Goal: Transaction & Acquisition: Download file/media

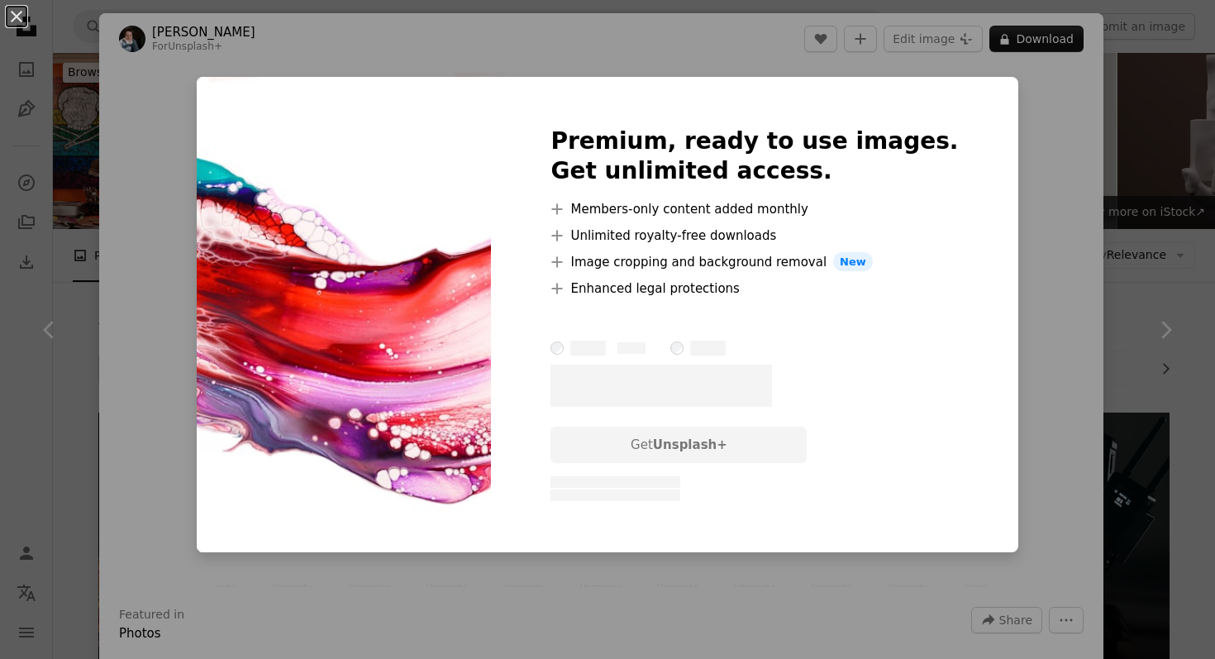
scroll to position [21976, 0]
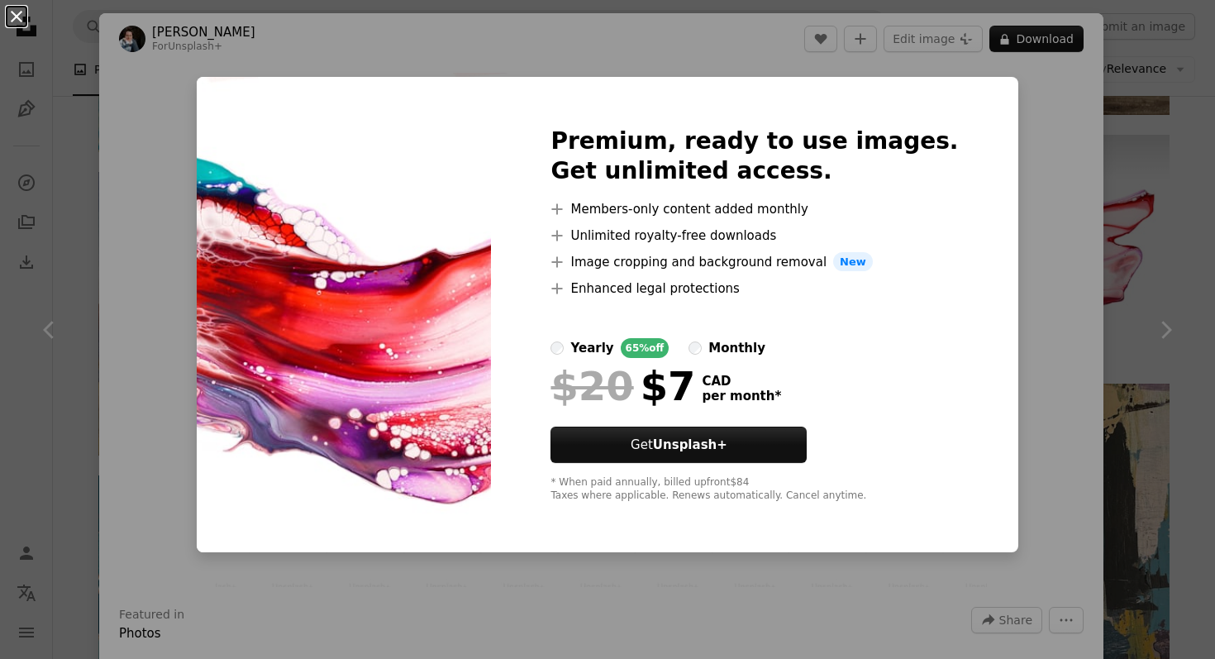
click at [16, 10] on button "An X shape" at bounding box center [17, 17] width 20 height 20
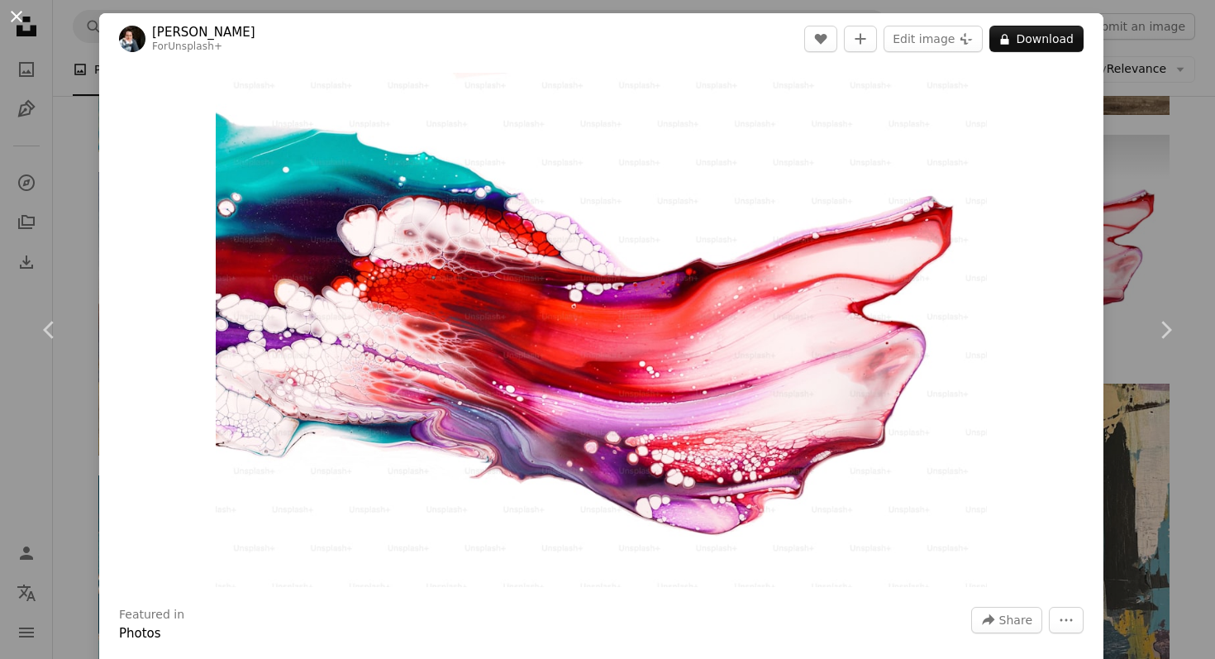
click at [12, 22] on button "An X shape" at bounding box center [17, 17] width 20 height 20
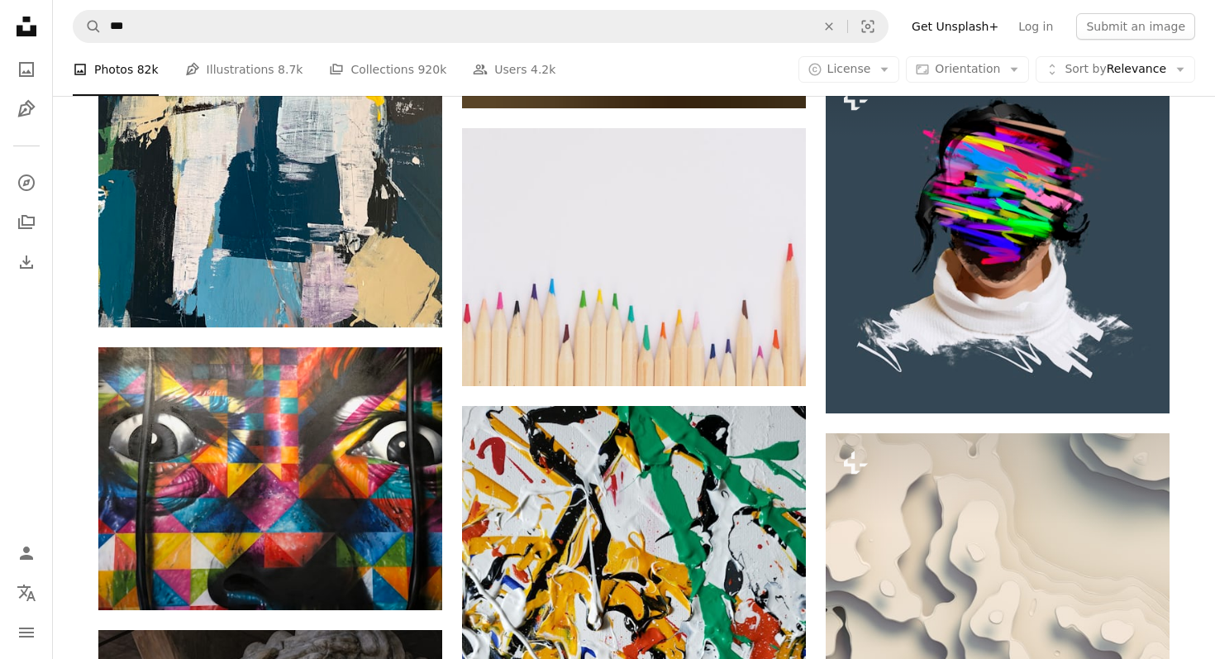
scroll to position [24643, 0]
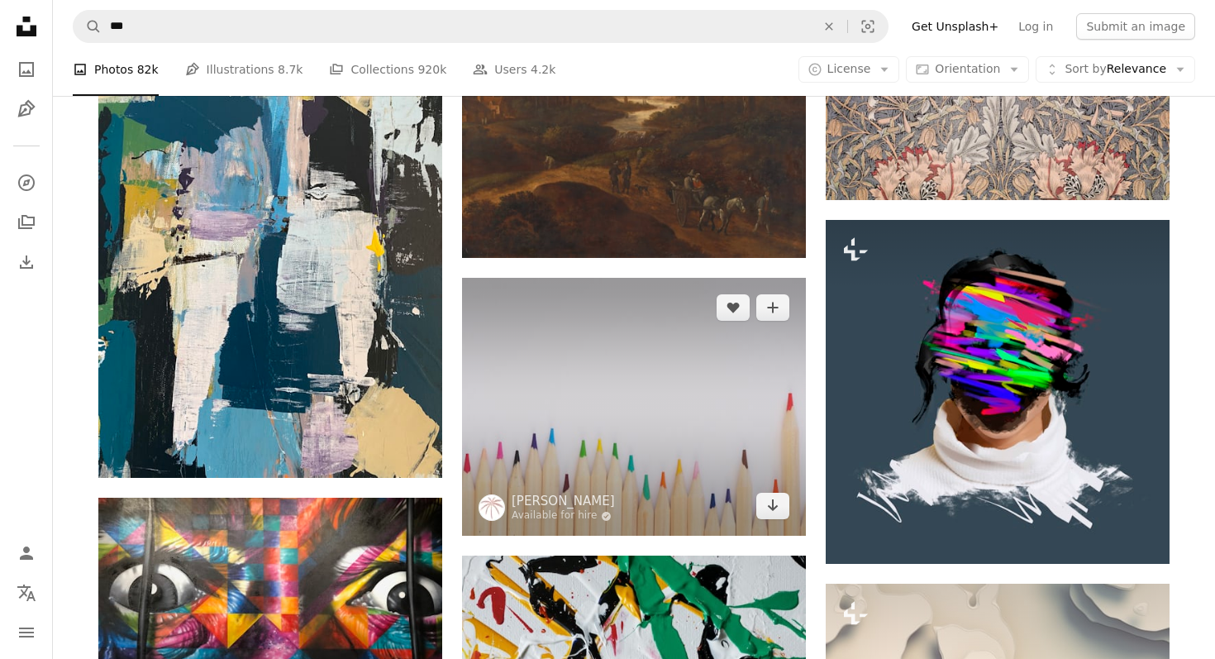
click at [665, 403] on img at bounding box center [634, 407] width 344 height 258
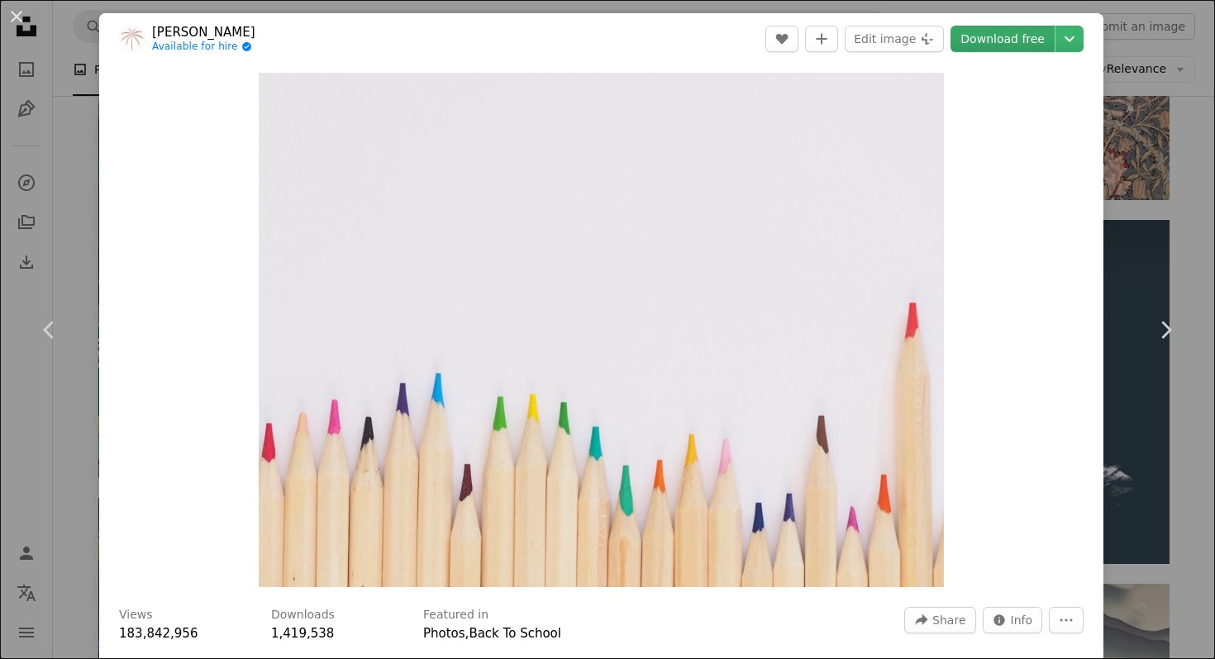
click at [1009, 41] on link "Download free" at bounding box center [1003, 39] width 104 height 26
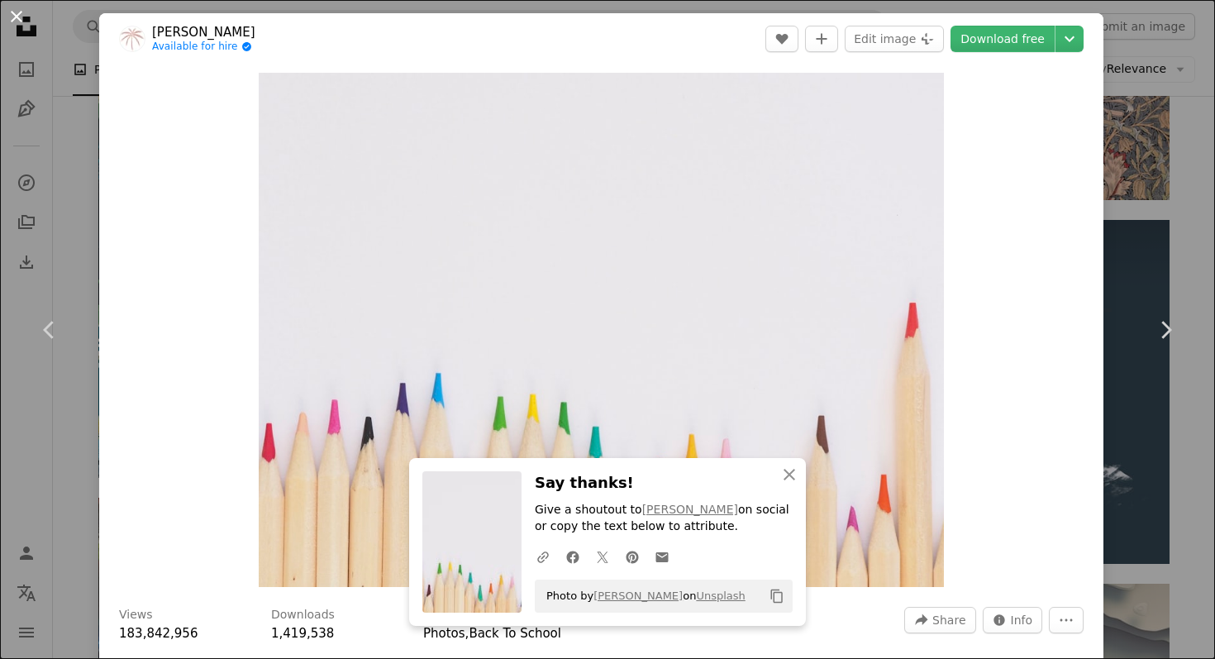
click at [21, 19] on button "An X shape" at bounding box center [17, 17] width 20 height 20
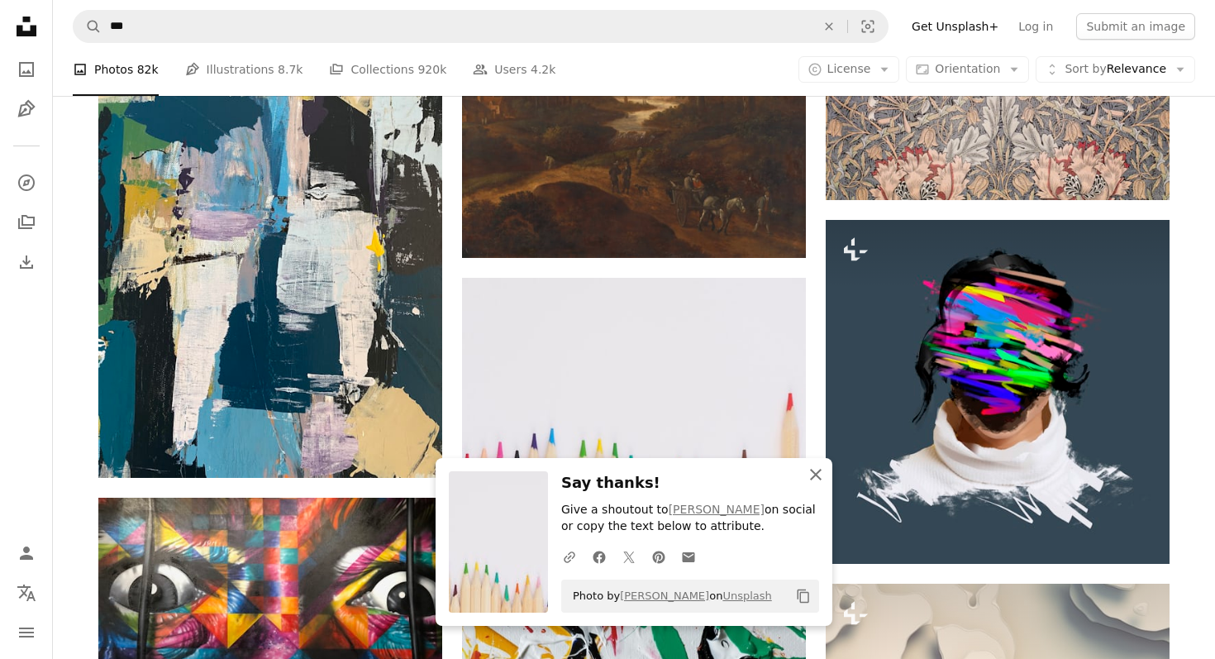
click at [817, 482] on icon "An X shape" at bounding box center [816, 475] width 20 height 20
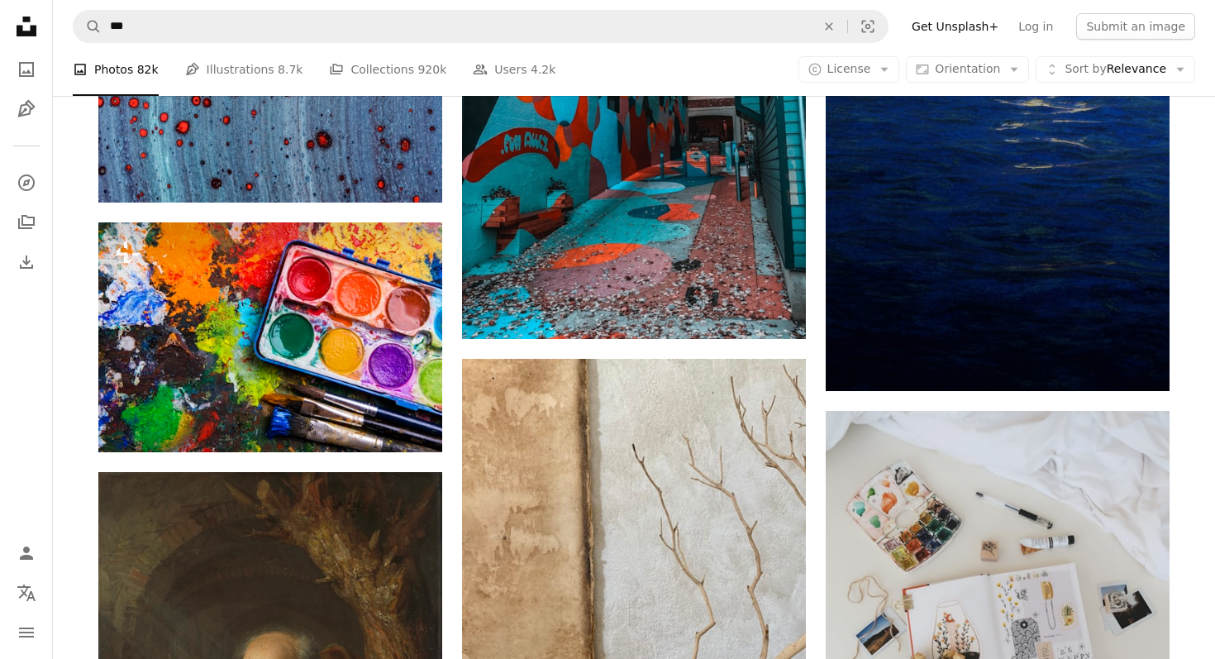
scroll to position [26269, 0]
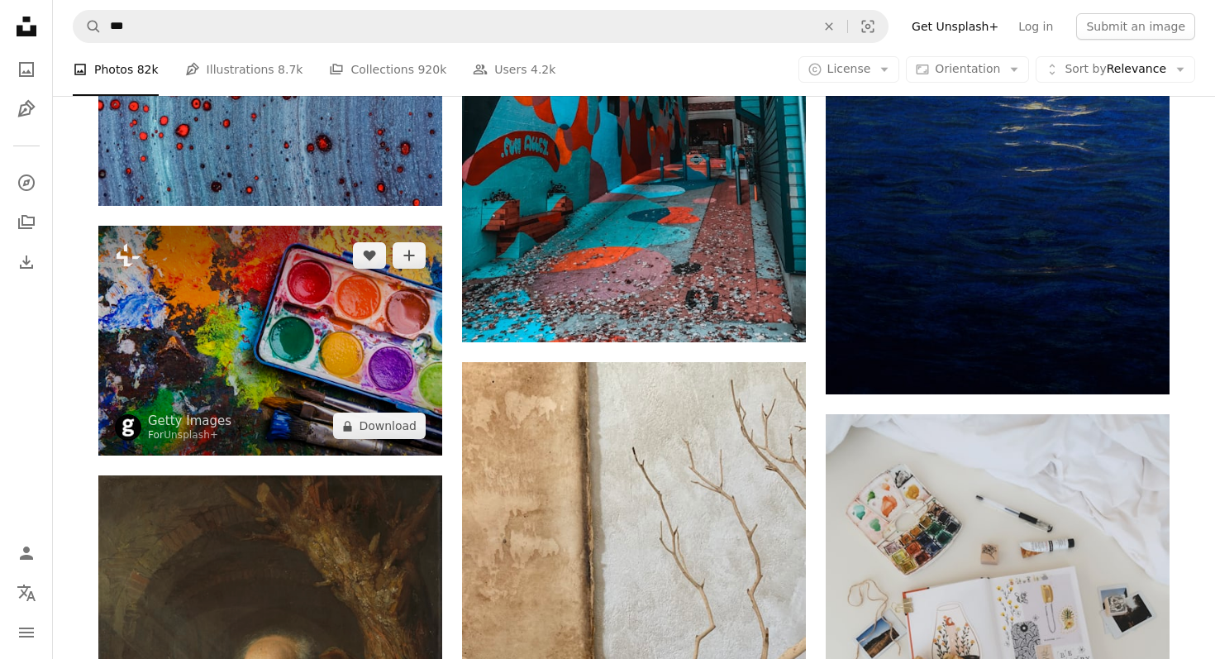
click at [331, 337] on img at bounding box center [270, 341] width 344 height 230
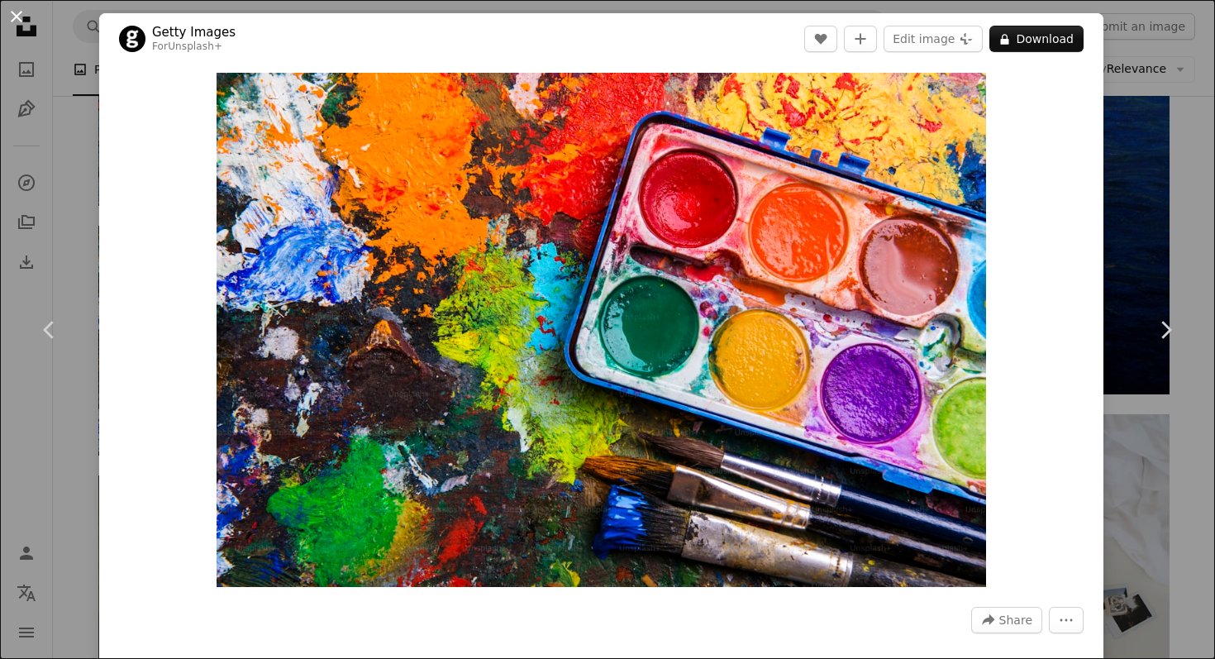
click at [20, 19] on button "An X shape" at bounding box center [17, 17] width 20 height 20
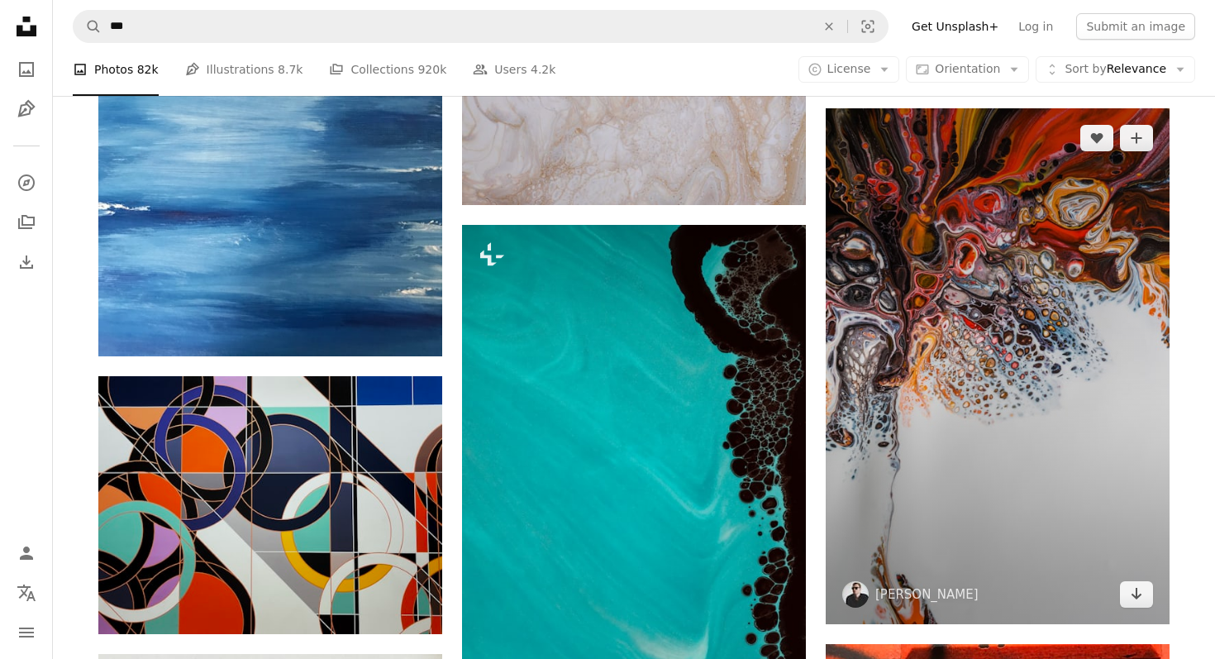
scroll to position [44877, 0]
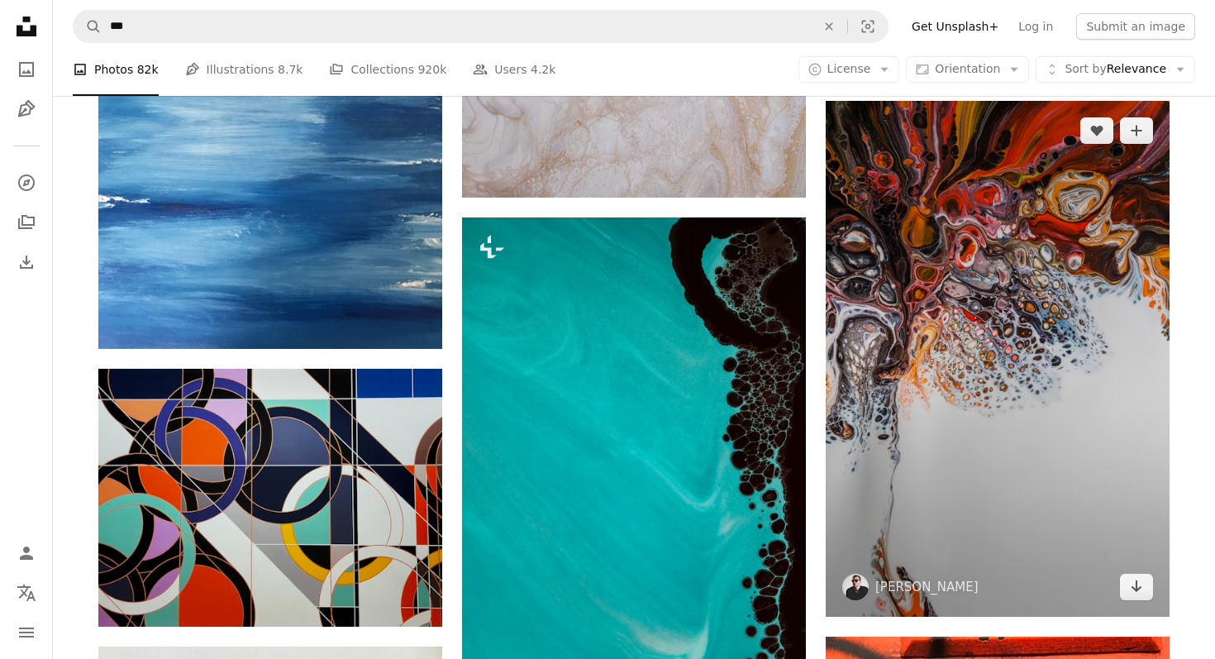
click at [994, 328] on img at bounding box center [998, 359] width 344 height 516
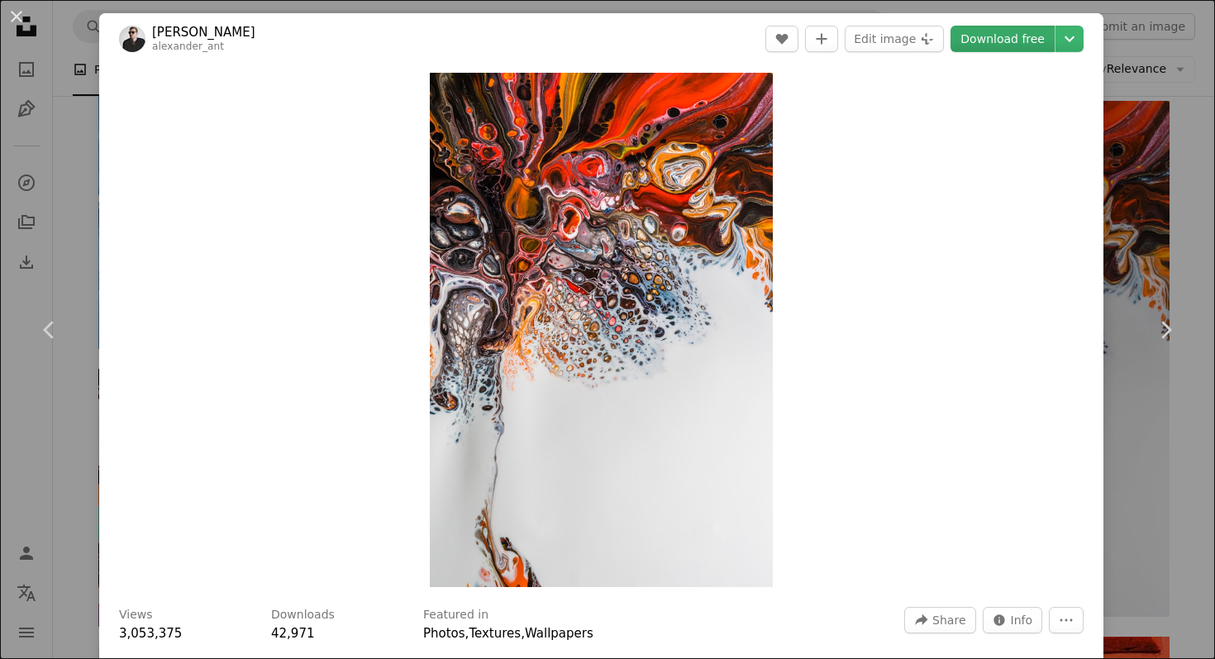
click at [1004, 36] on link "Download free" at bounding box center [1003, 39] width 104 height 26
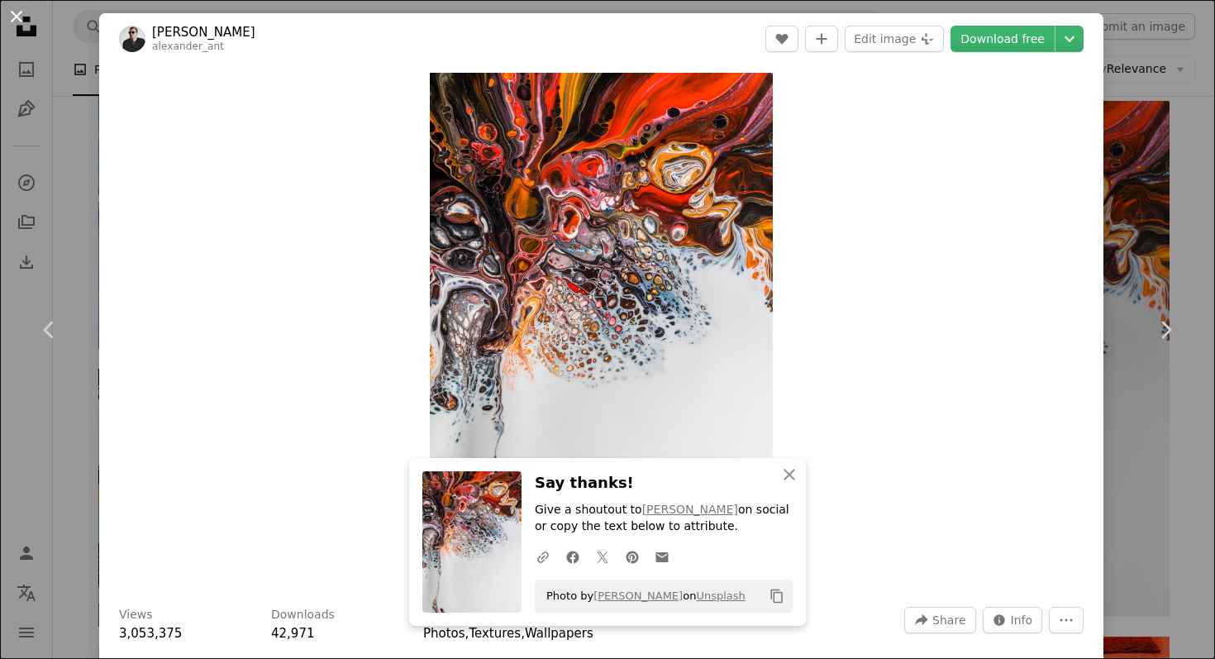
click at [16, 18] on button "An X shape" at bounding box center [17, 17] width 20 height 20
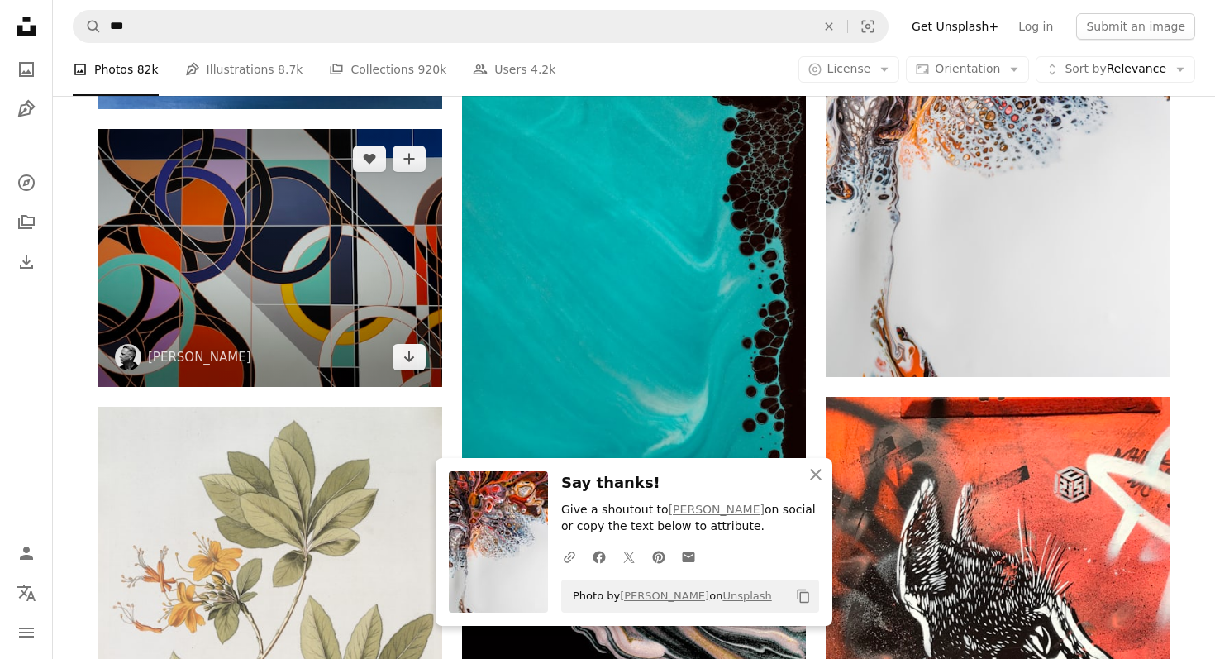
scroll to position [45124, 0]
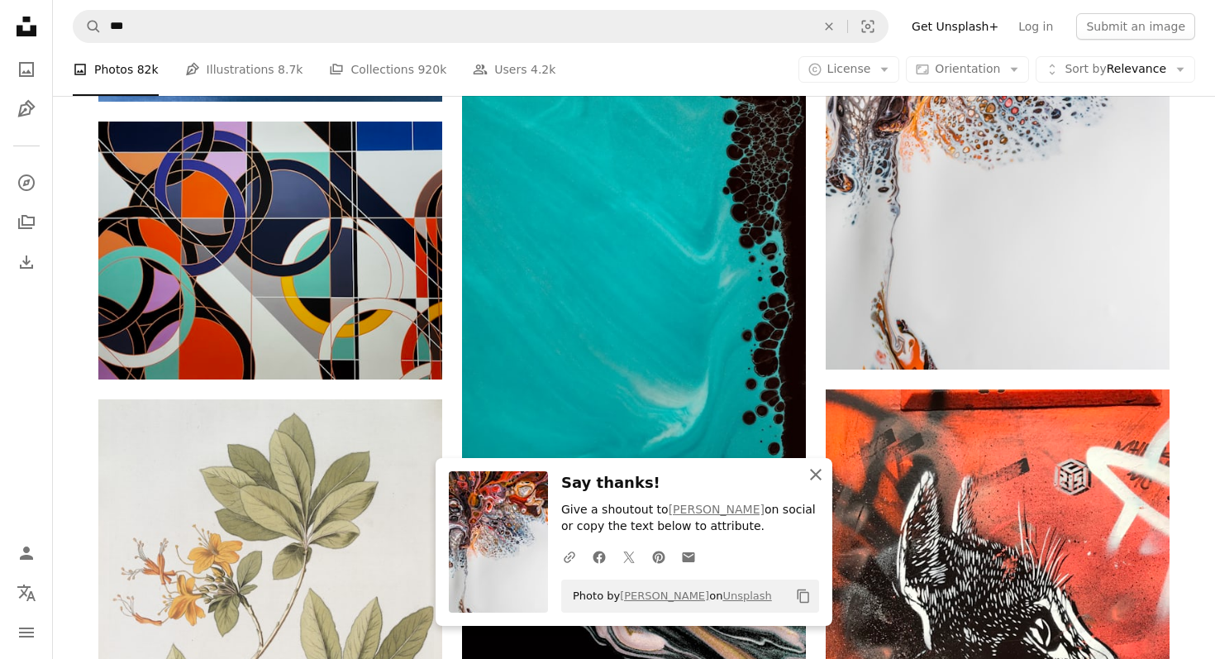
click at [813, 473] on icon "An X shape" at bounding box center [816, 475] width 20 height 20
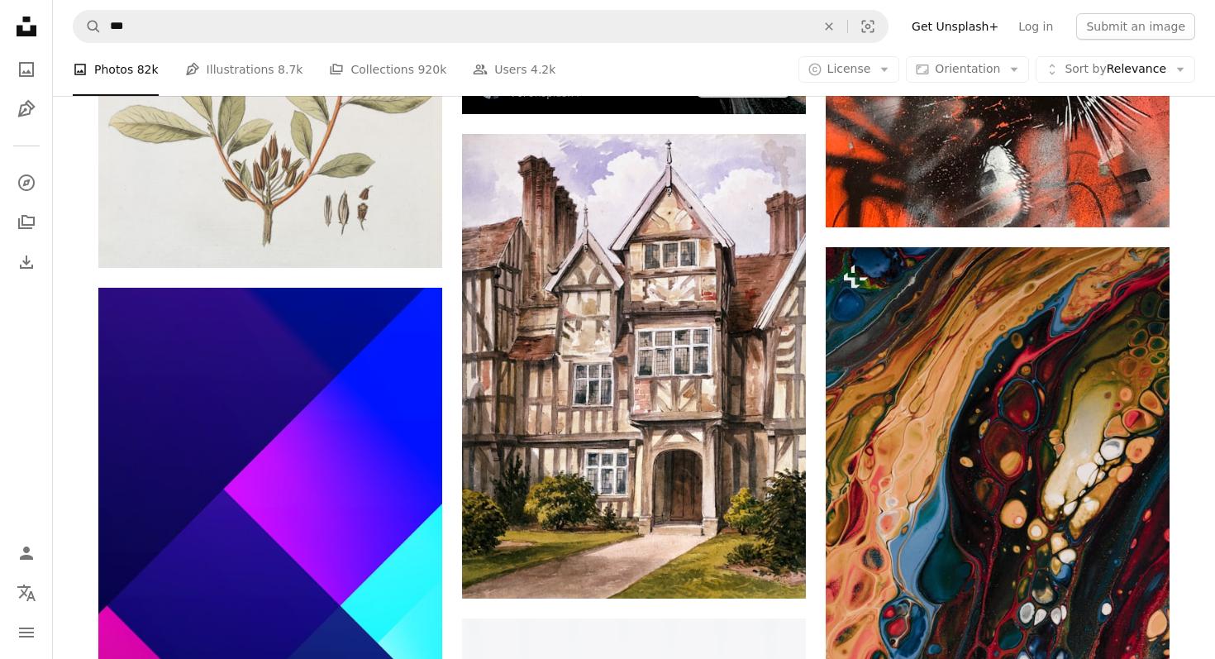
scroll to position [45749, 0]
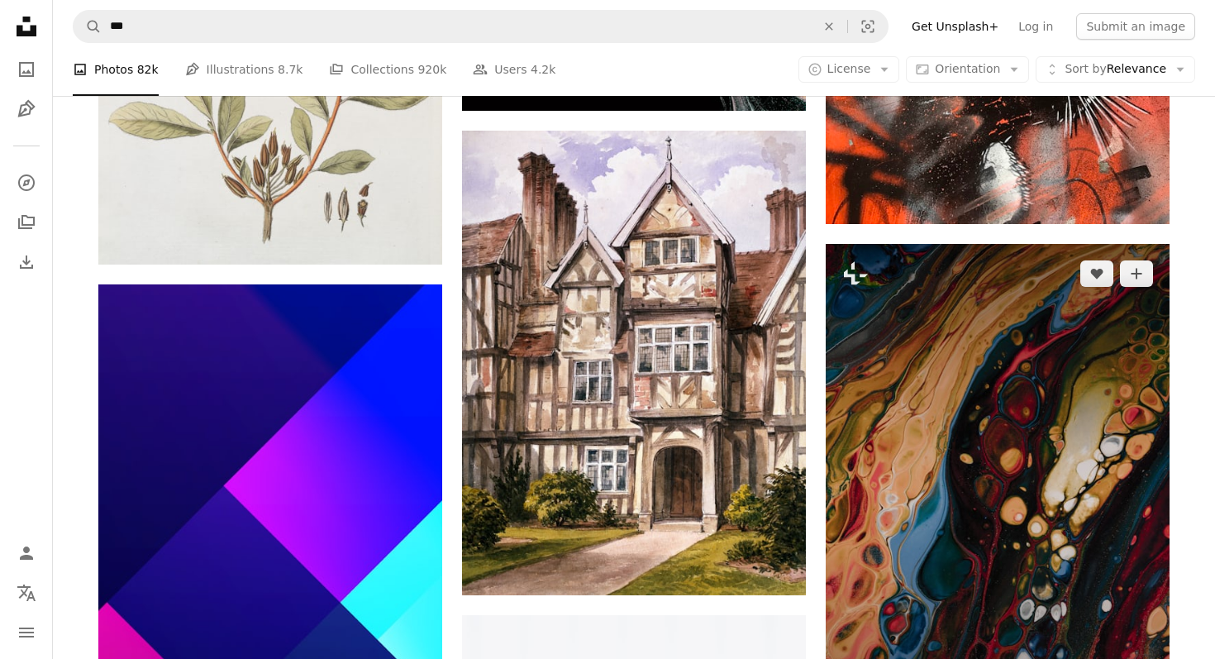
click at [958, 394] on img at bounding box center [998, 502] width 344 height 516
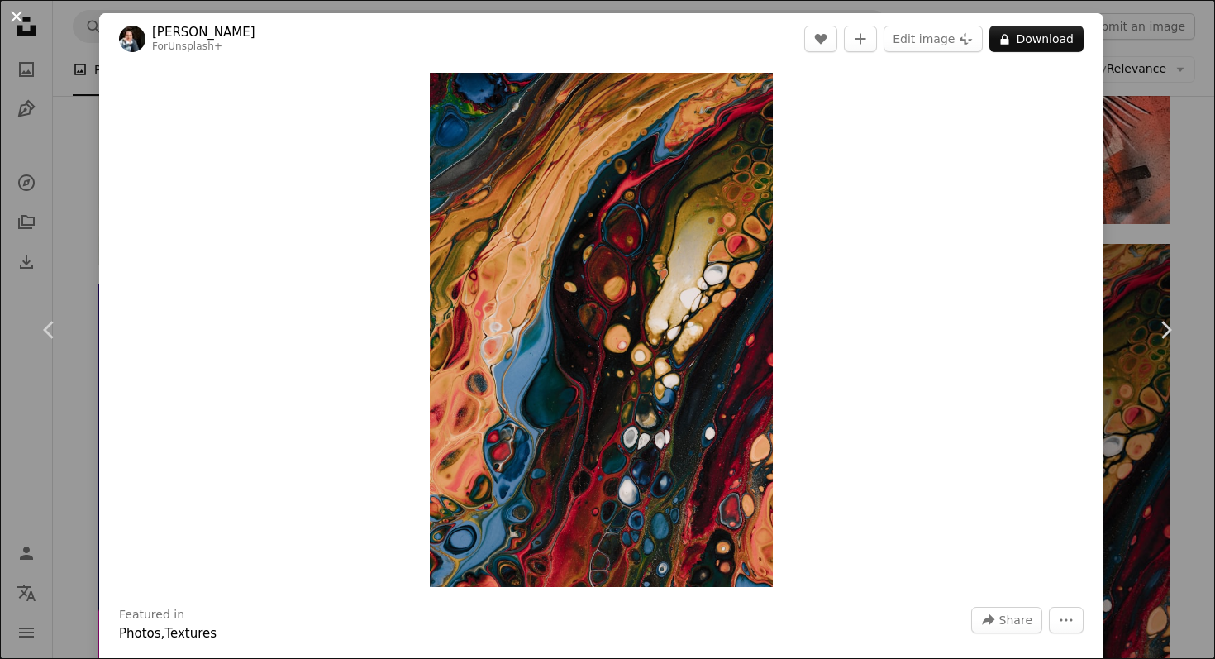
click at [17, 12] on button "An X shape" at bounding box center [17, 17] width 20 height 20
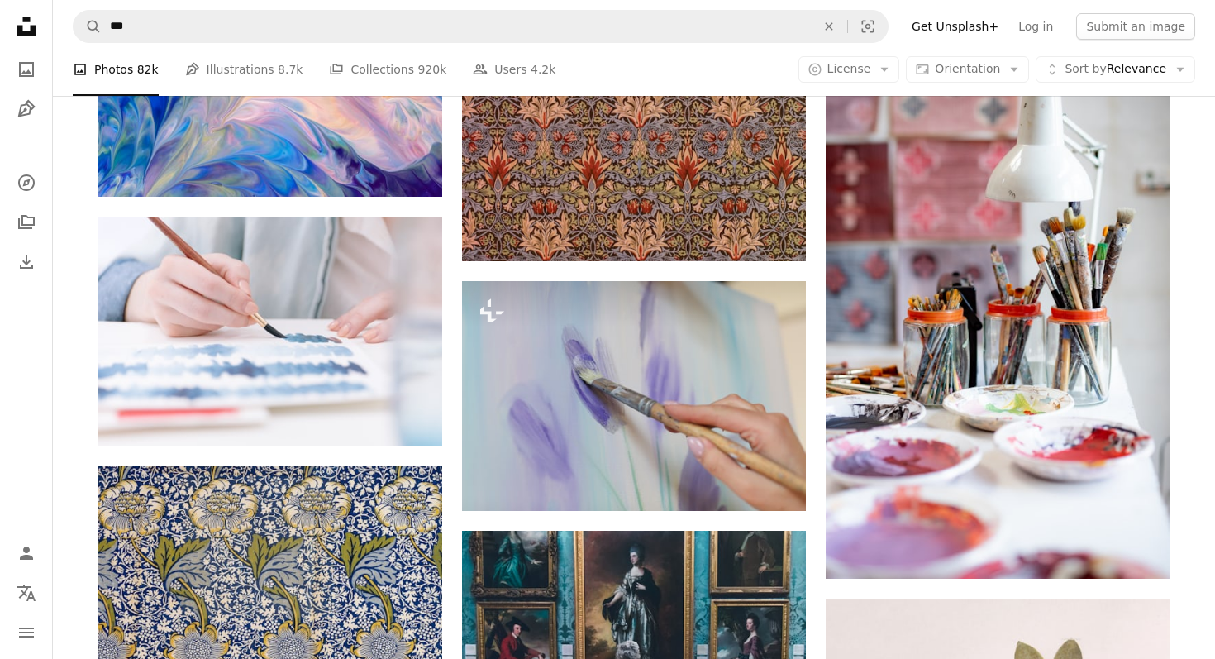
scroll to position [48805, 0]
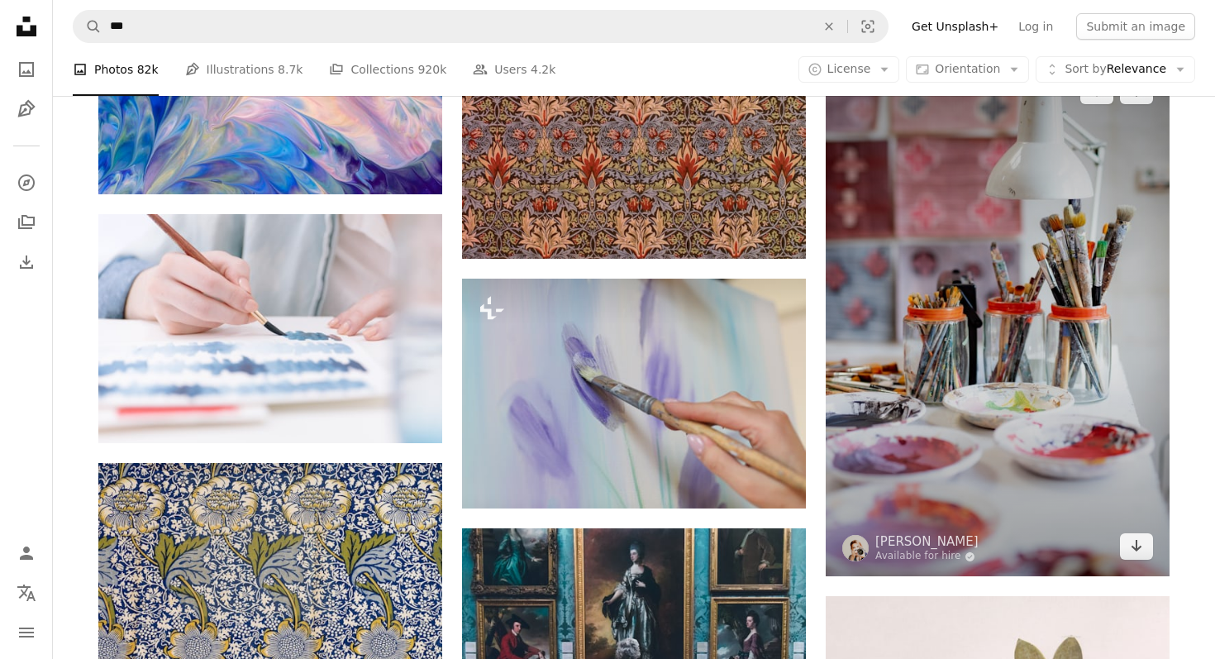
click at [979, 268] on img at bounding box center [998, 318] width 344 height 515
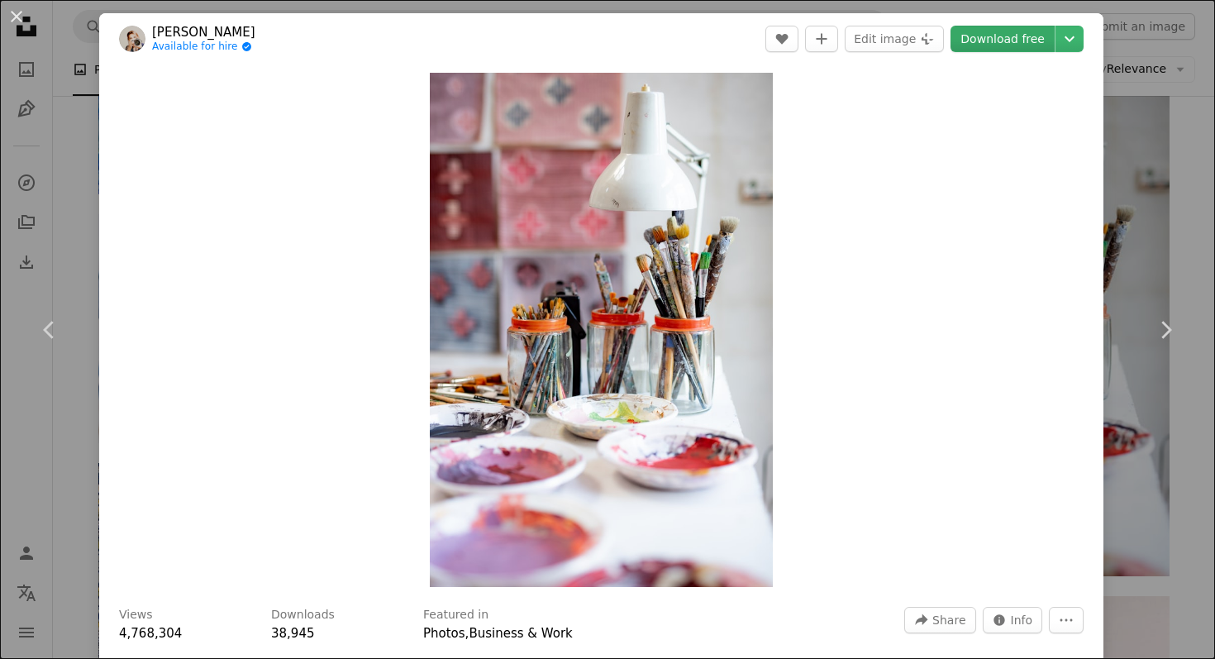
click at [991, 39] on link "Download free" at bounding box center [1003, 39] width 104 height 26
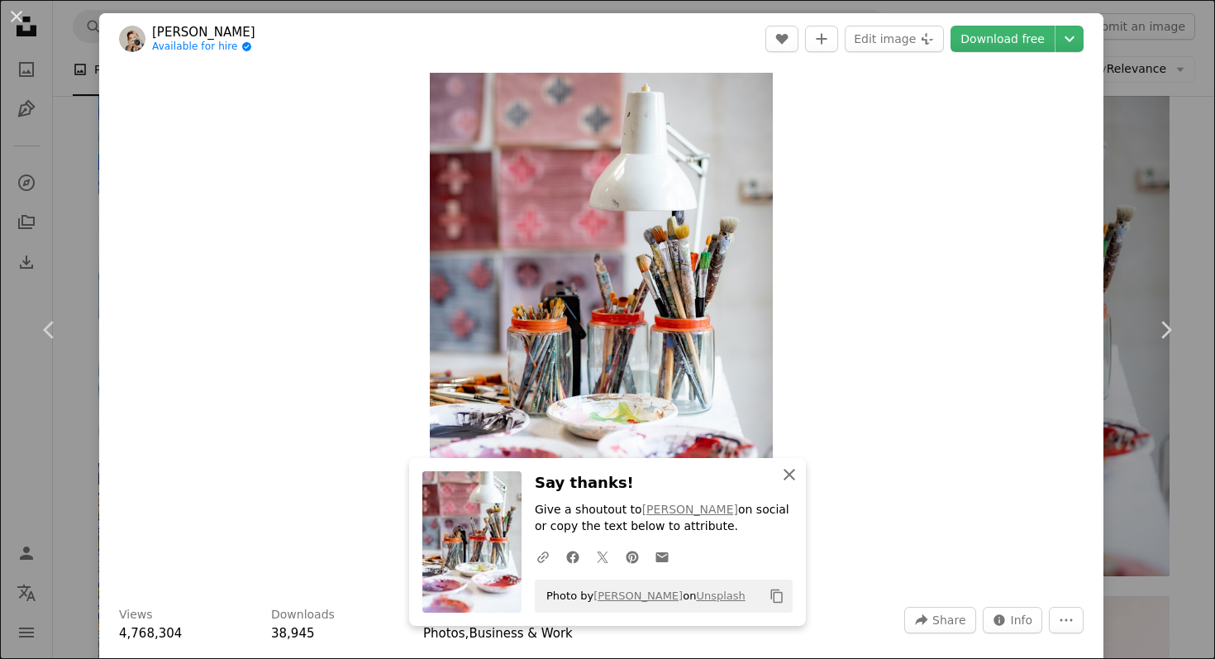
click at [789, 471] on icon "An X shape" at bounding box center [790, 475] width 20 height 20
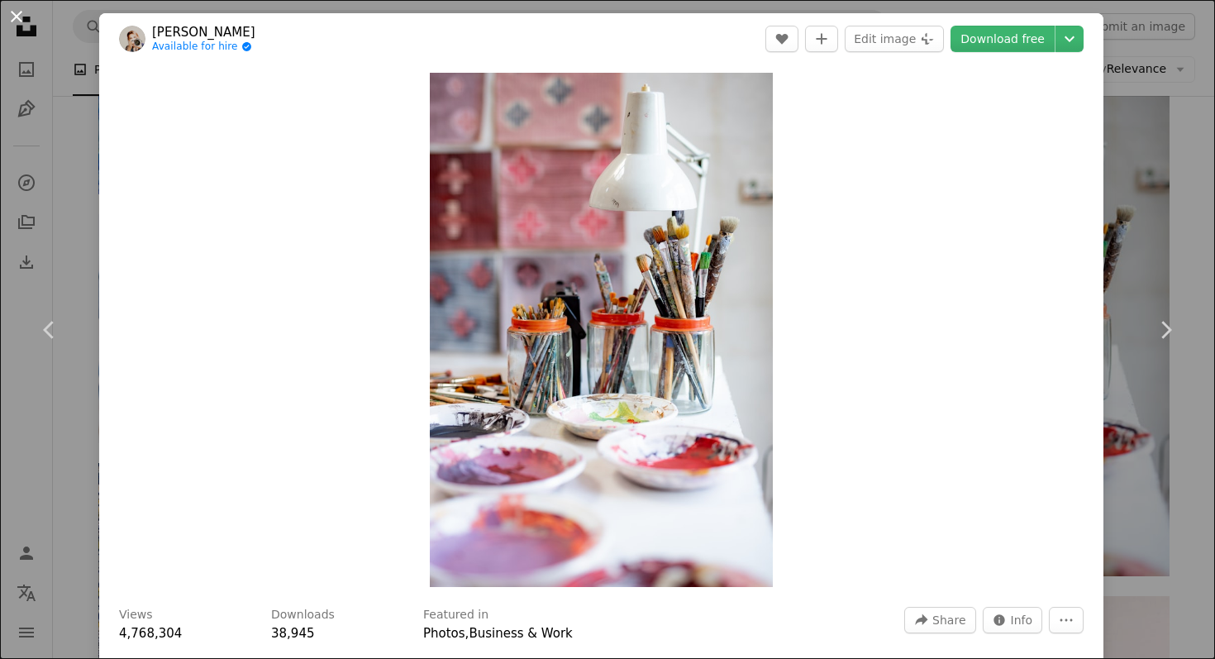
click at [16, 19] on button "An X shape" at bounding box center [17, 17] width 20 height 20
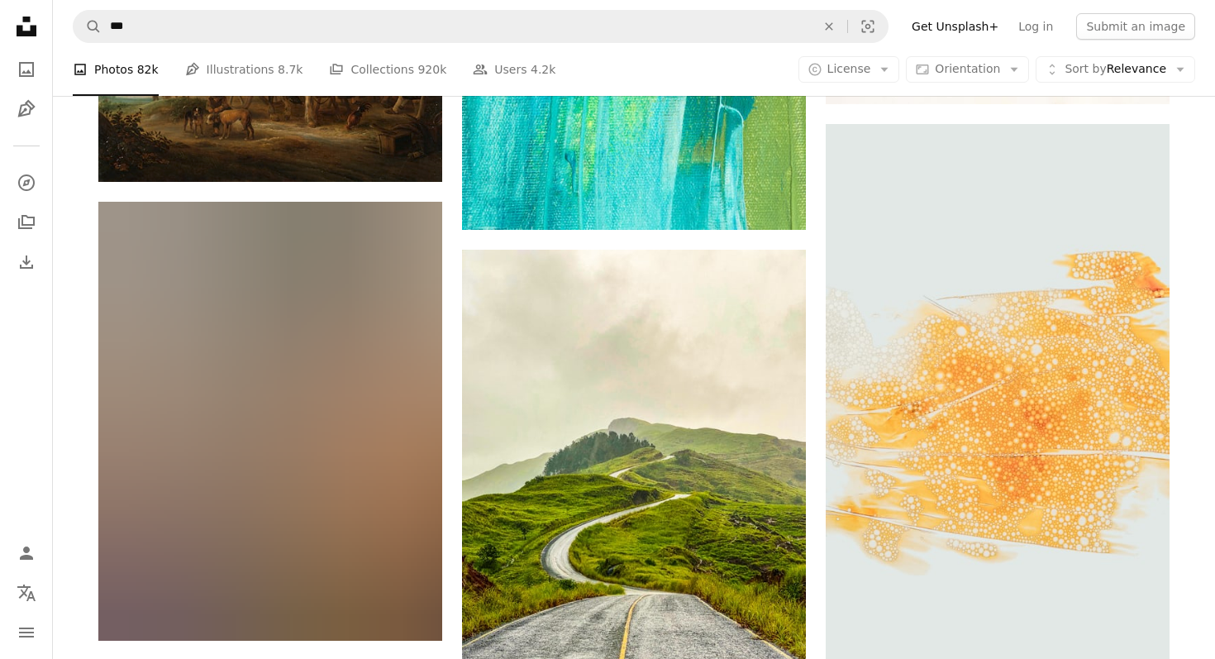
scroll to position [59990, 0]
